Goal: Information Seeking & Learning: Learn about a topic

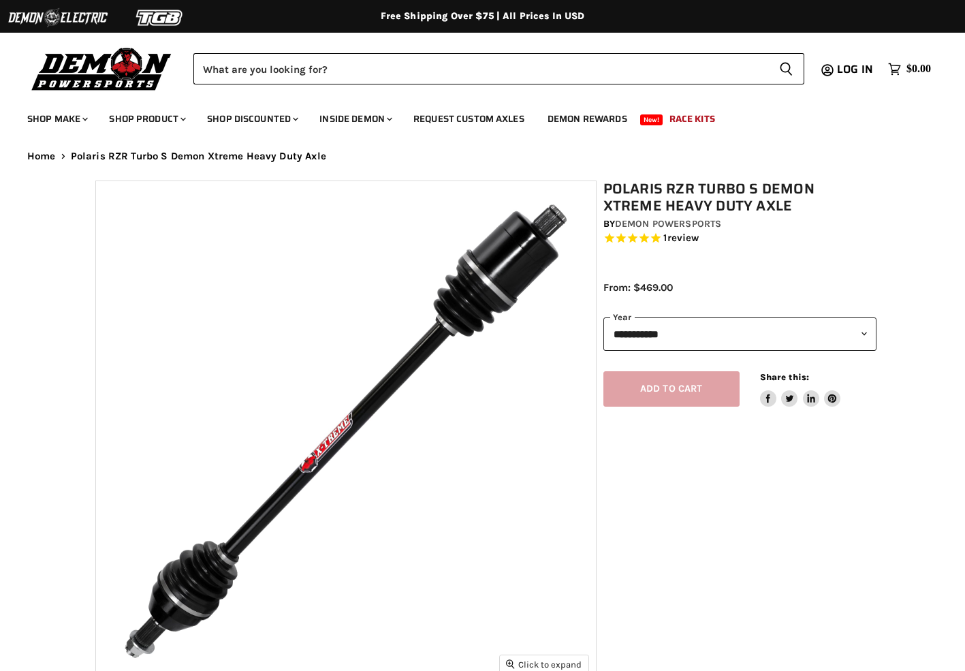
select select "******"
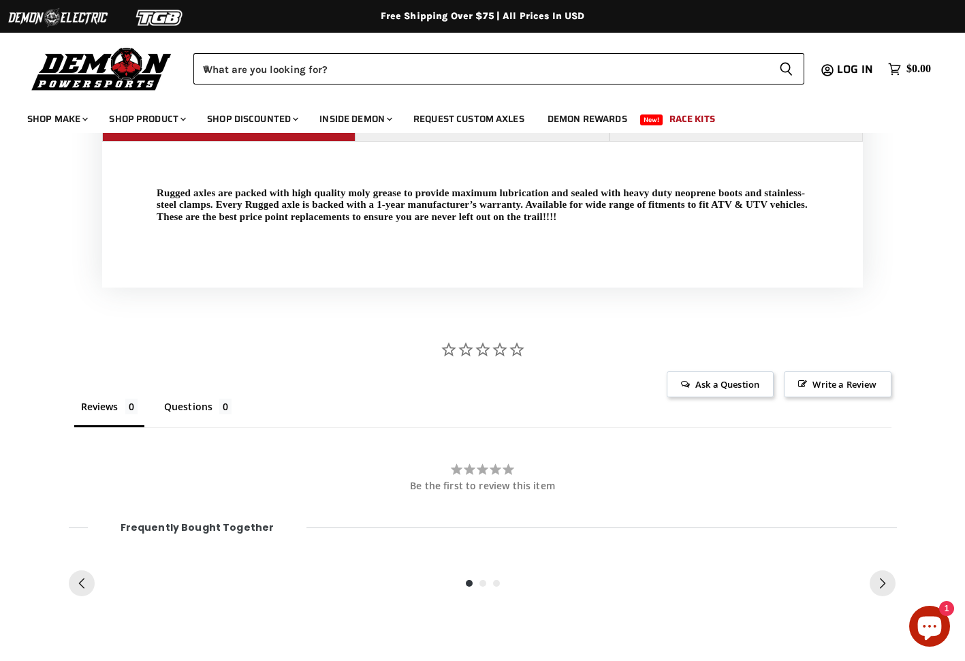
scroll to position [955, 0]
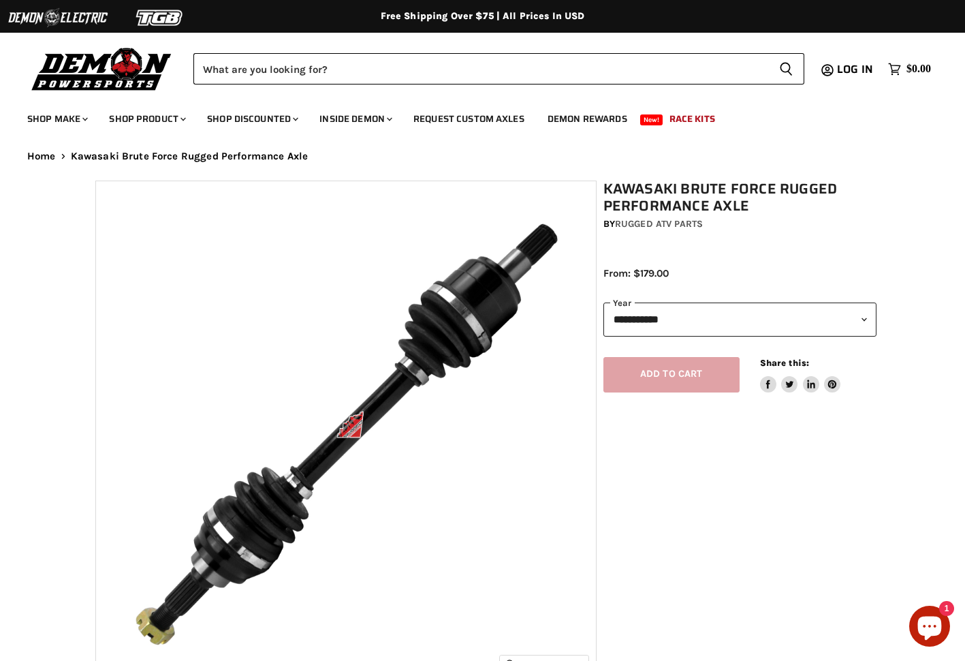
select select "******"
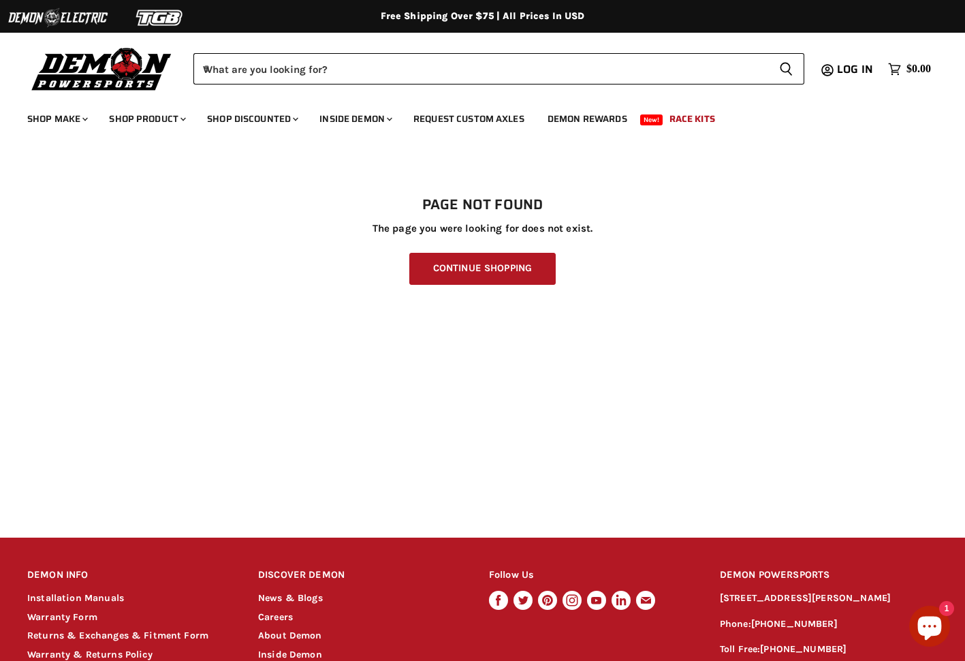
scroll to position [154, 0]
